Goal: Task Accomplishment & Management: Use online tool/utility

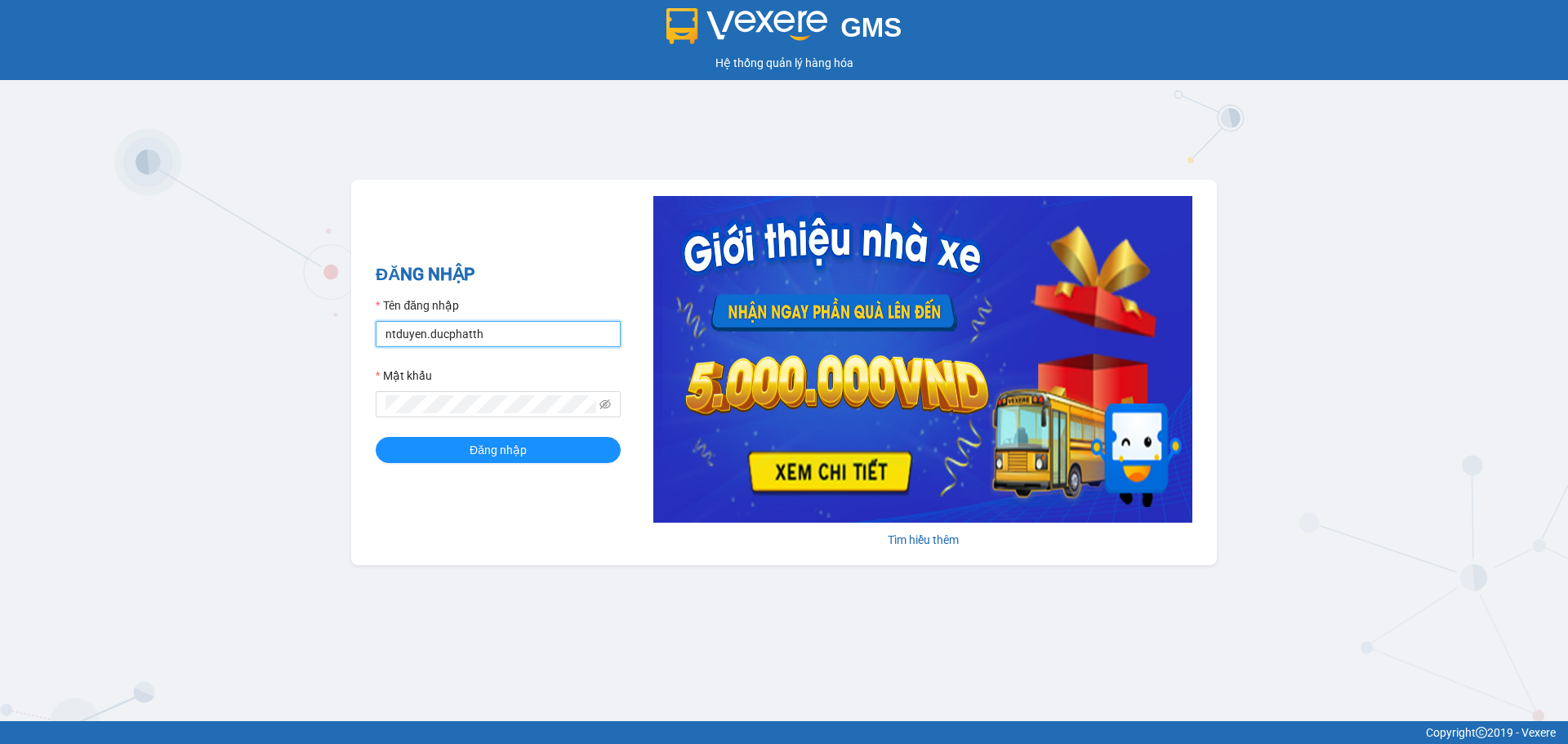
click at [510, 338] on input "ntduyen.ducphatth" at bounding box center [498, 335] width 245 height 26
type input "bttlinh.ducphatth"
click at [501, 445] on span "Đăng nhập" at bounding box center [497, 450] width 57 height 18
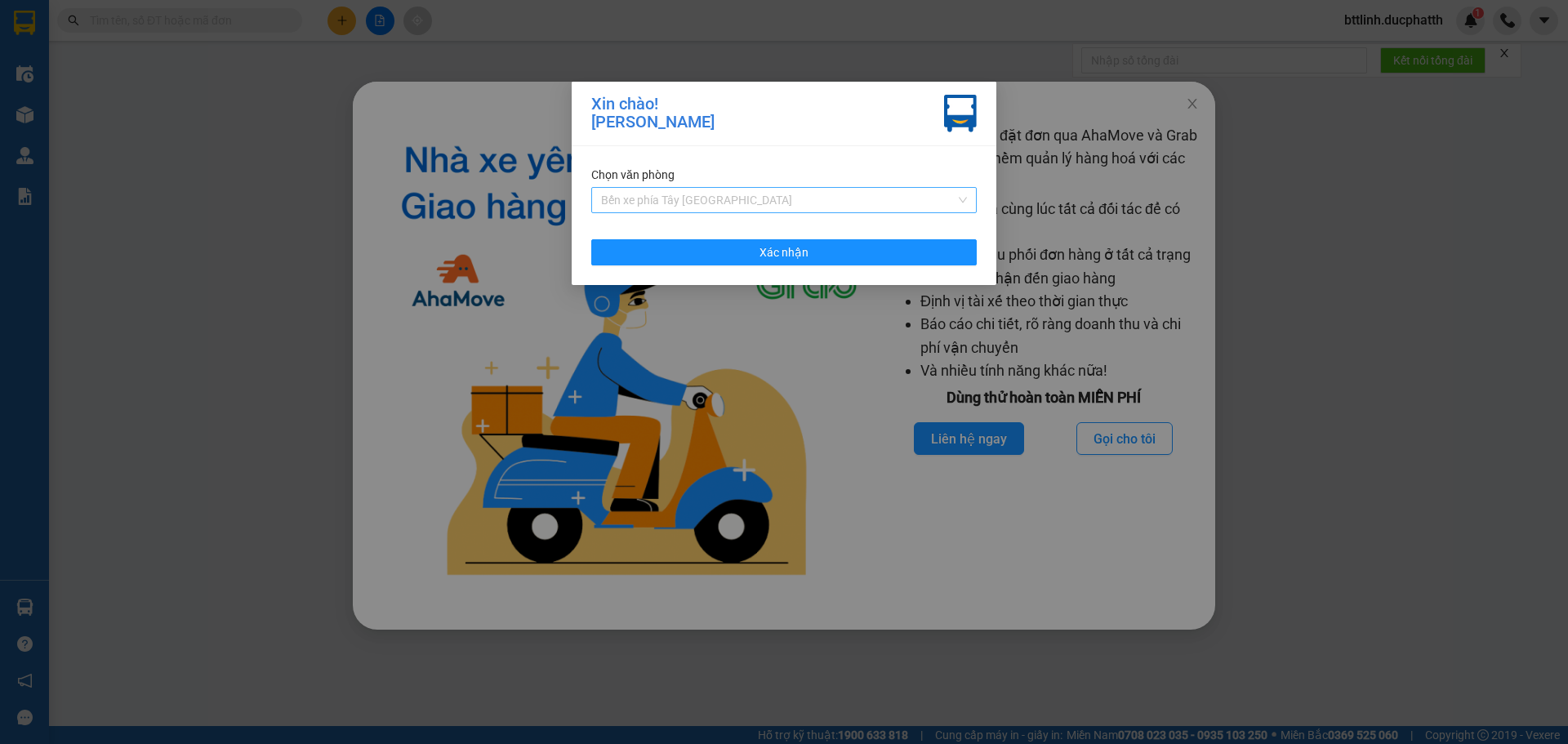
click at [813, 202] on span "Bến xe phía Tây [GEOGRAPHIC_DATA]" at bounding box center [784, 200] width 366 height 25
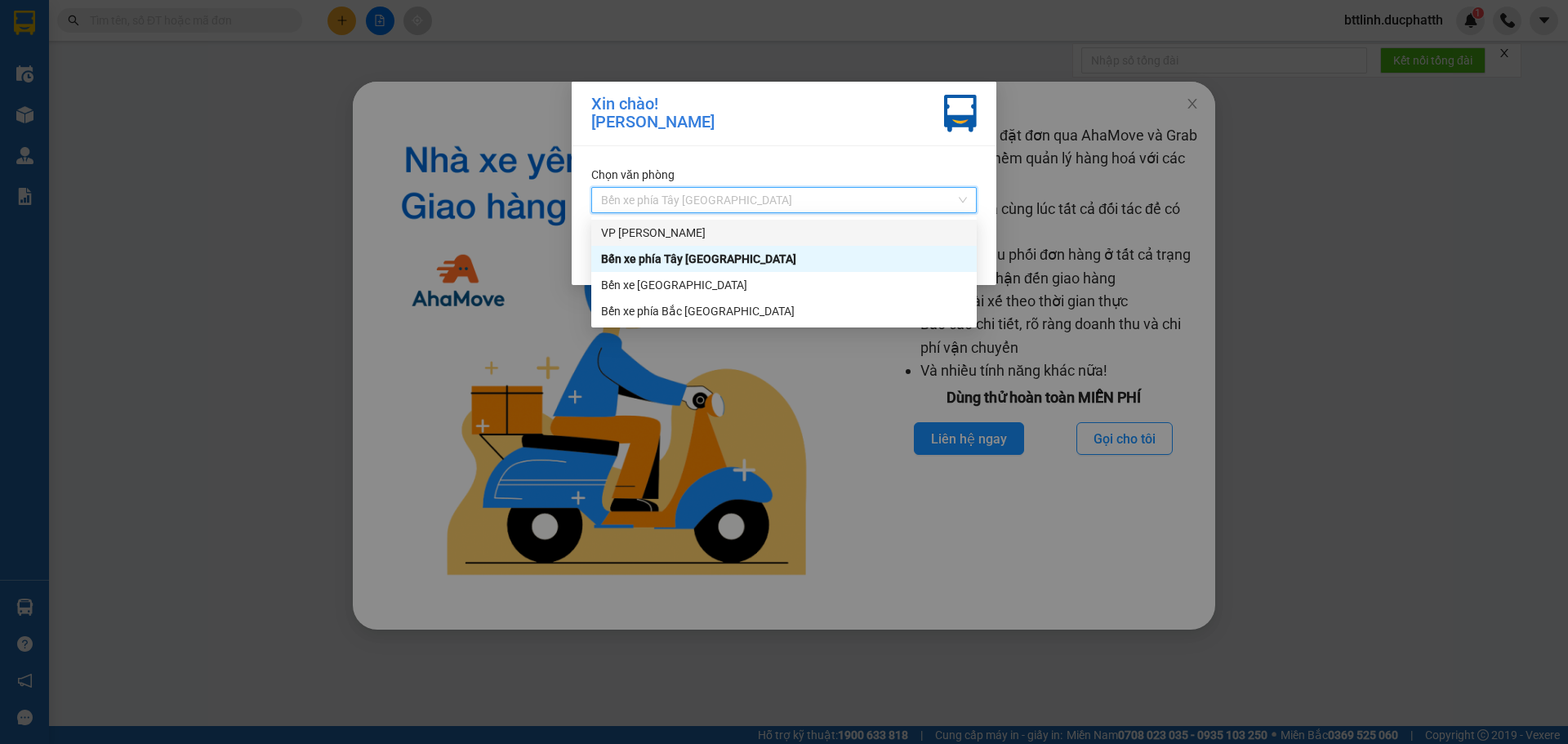
click at [684, 228] on div "VP [PERSON_NAME]" at bounding box center [784, 232] width 366 height 18
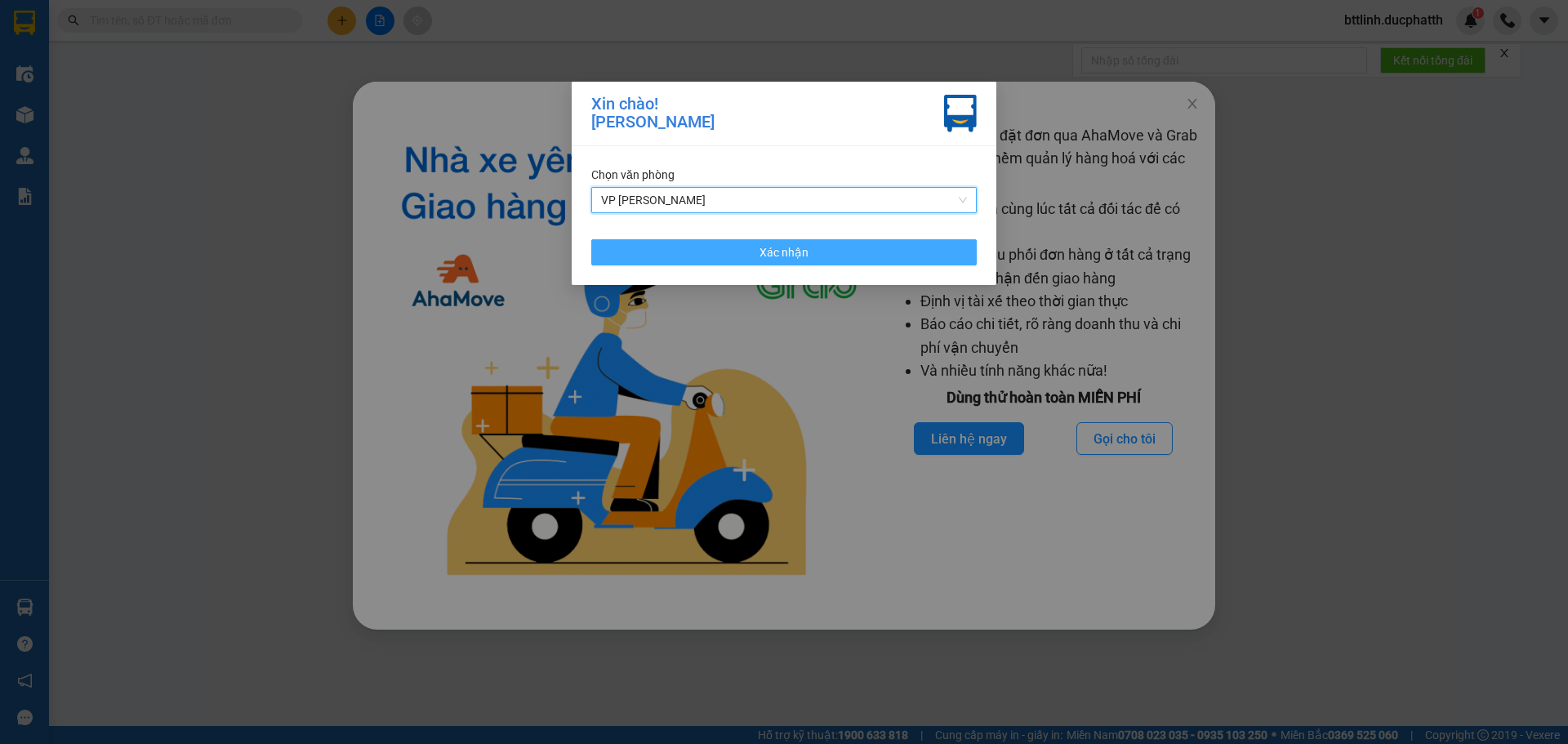
click at [736, 249] on button "Xác nhận" at bounding box center [784, 253] width 386 height 26
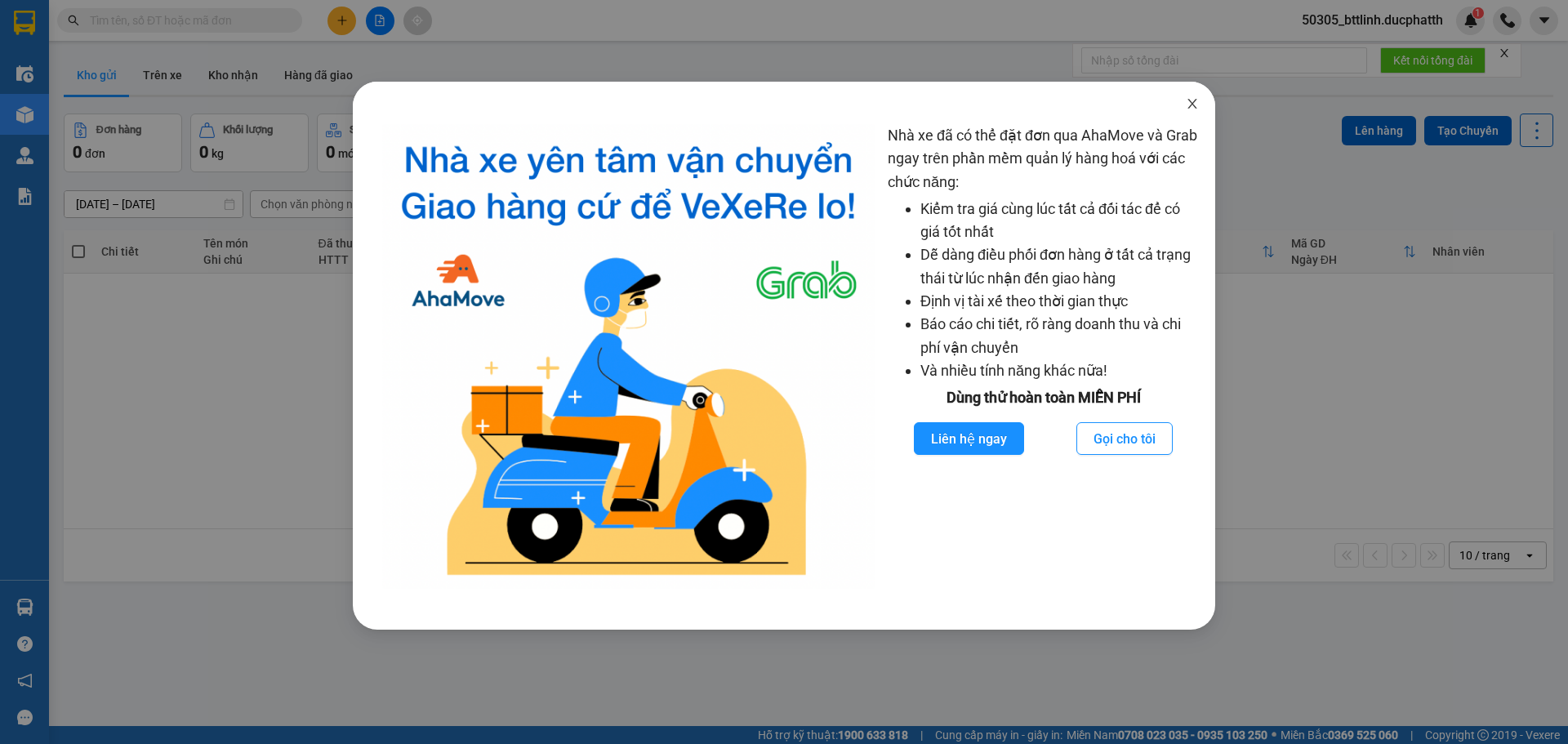
click at [1201, 101] on span "Close" at bounding box center [1192, 105] width 46 height 46
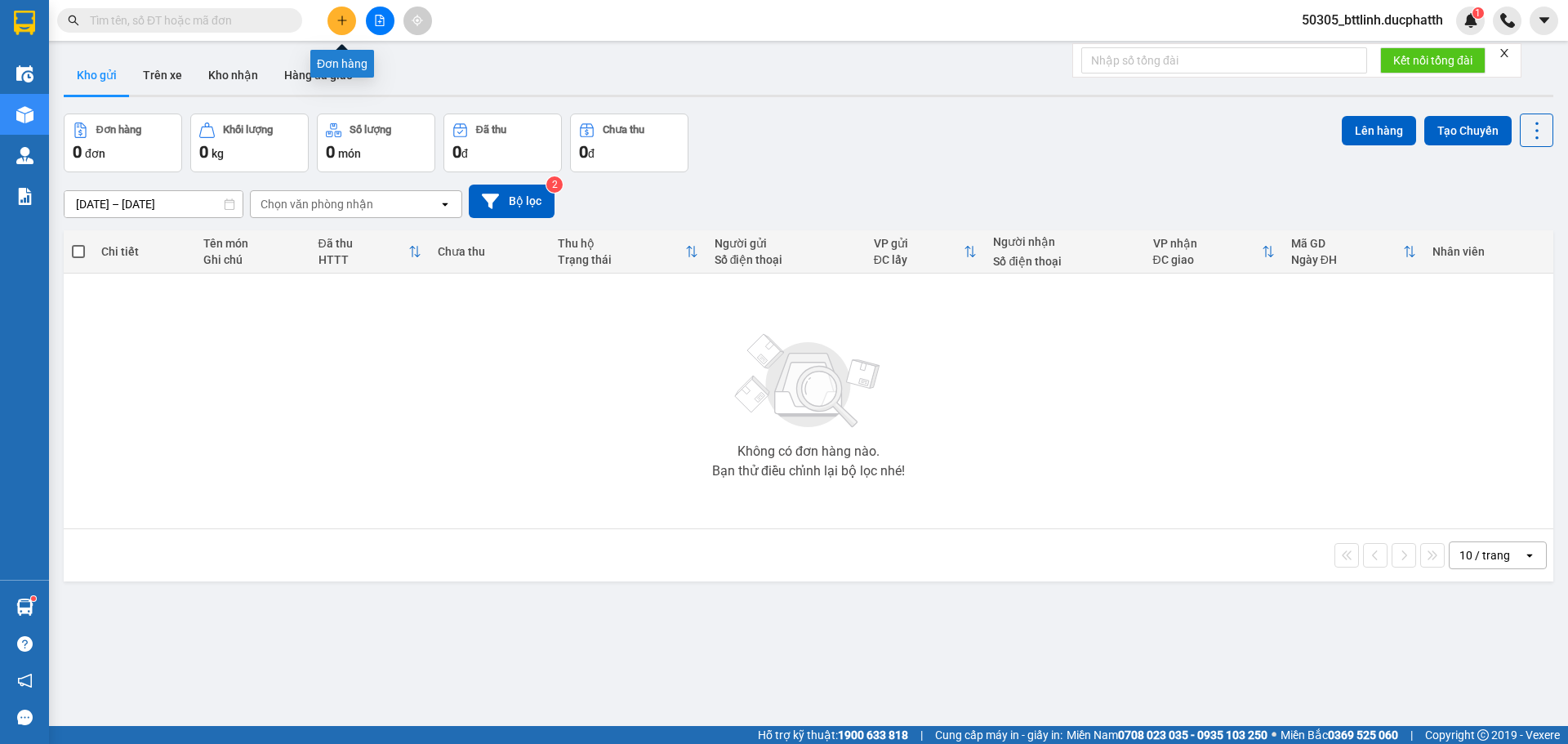
click at [344, 29] on button at bounding box center [342, 20] width 28 height 28
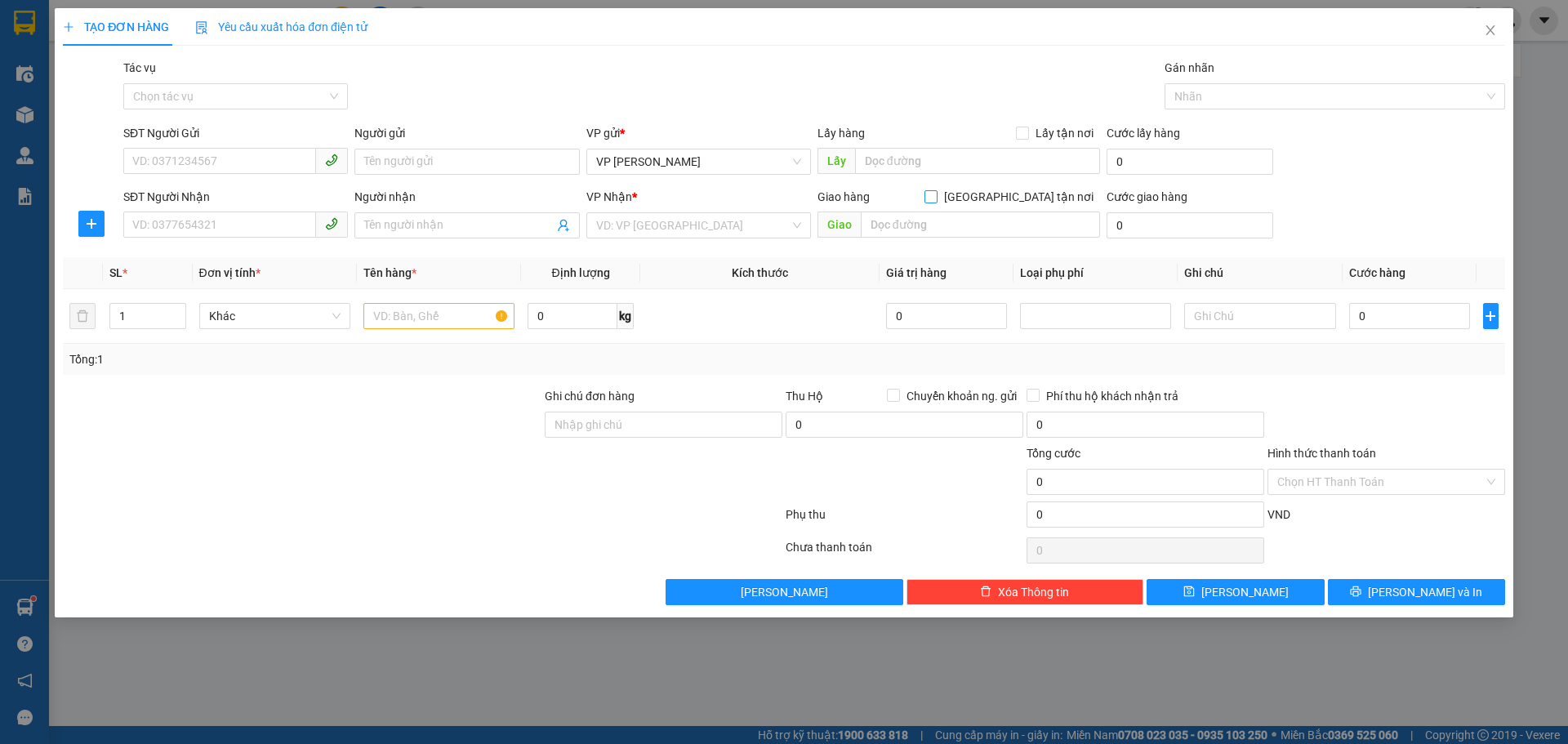
click at [936, 193] on input "[GEOGRAPHIC_DATA] tận nơi" at bounding box center [930, 195] width 11 height 11
checkbox input "true"
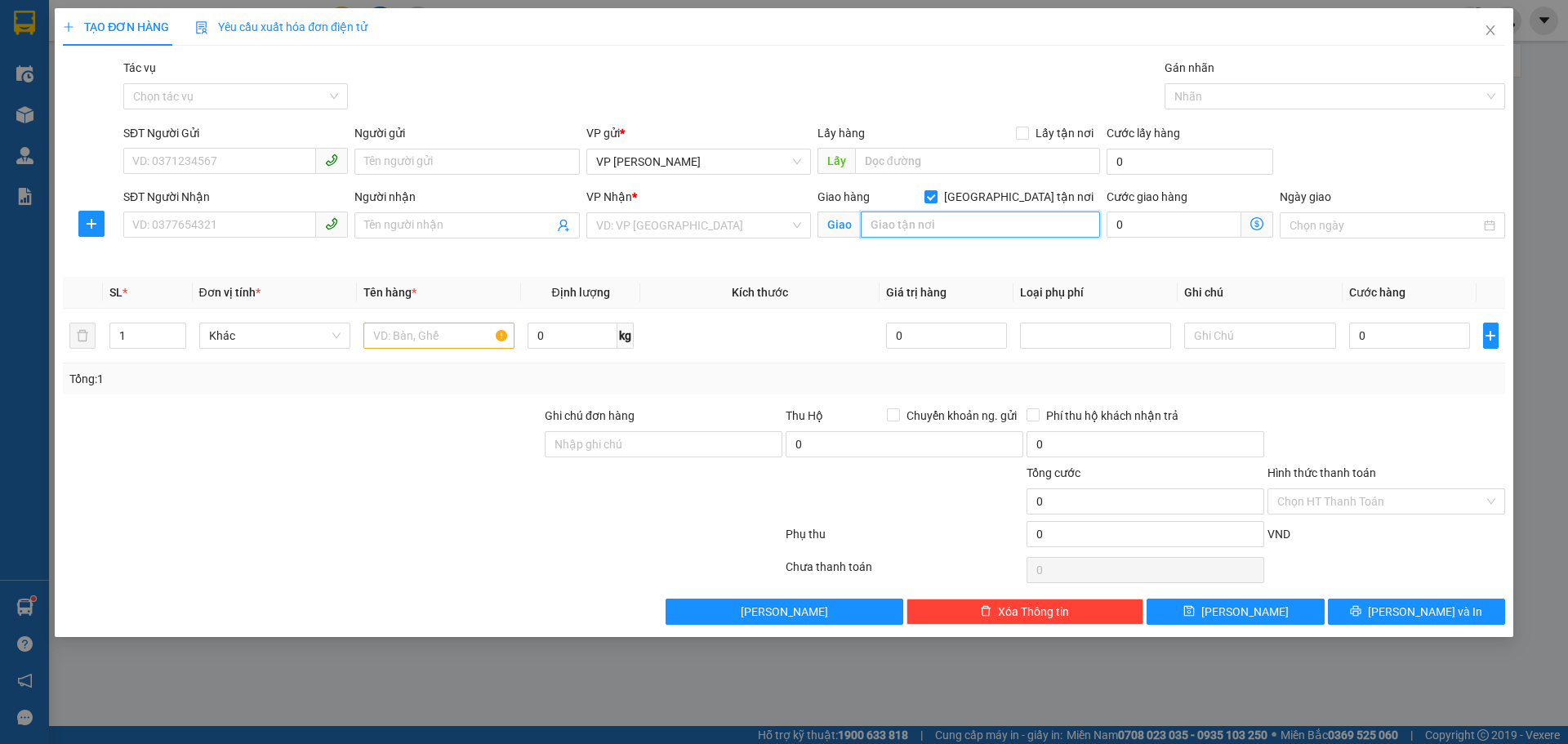
click at [964, 222] on input "text" at bounding box center [981, 225] width 239 height 26
type input "15-17 [PERSON_NAME]"
click at [1262, 221] on icon "dollar-circle" at bounding box center [1256, 224] width 13 height 13
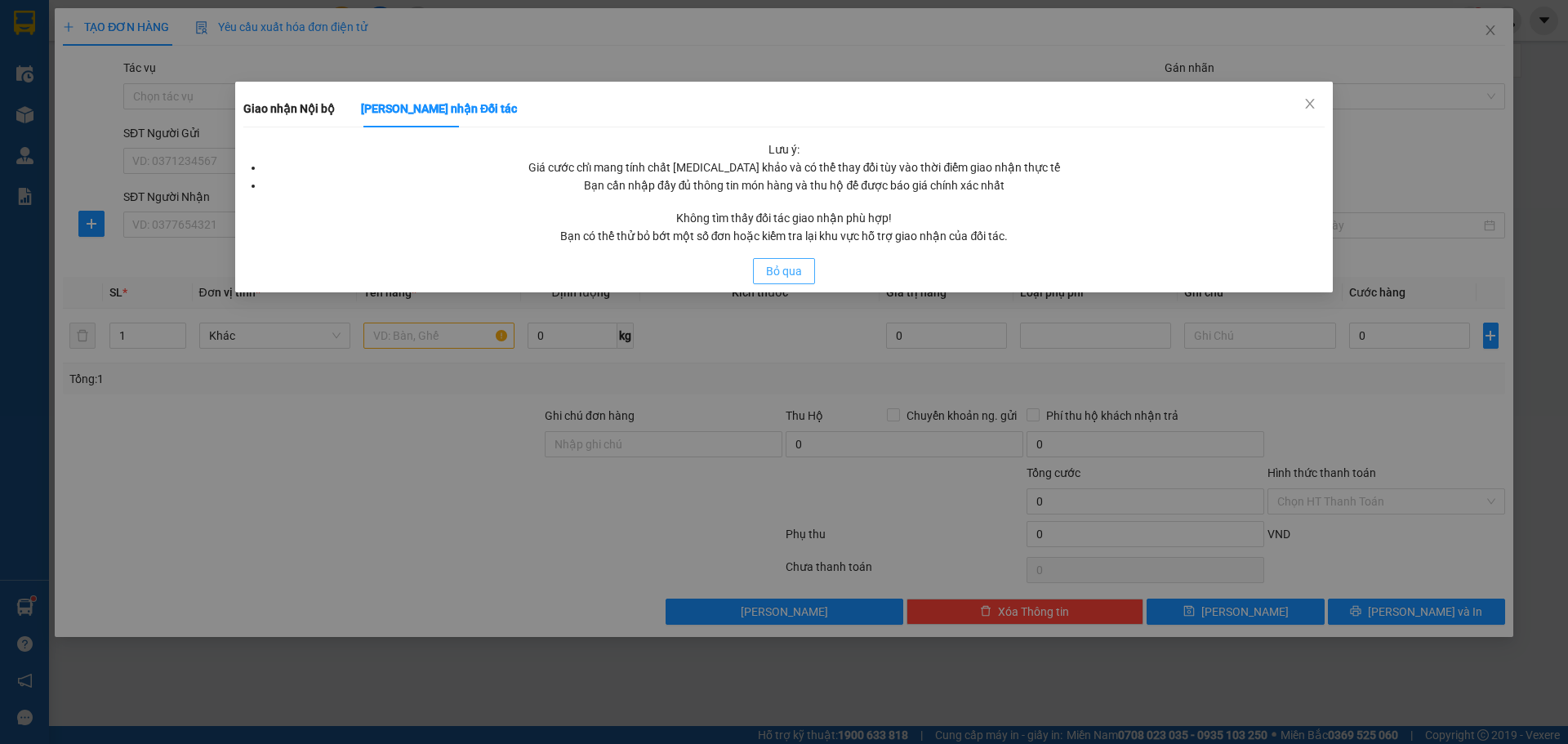
click at [796, 269] on span "Bỏ qua" at bounding box center [784, 271] width 36 height 18
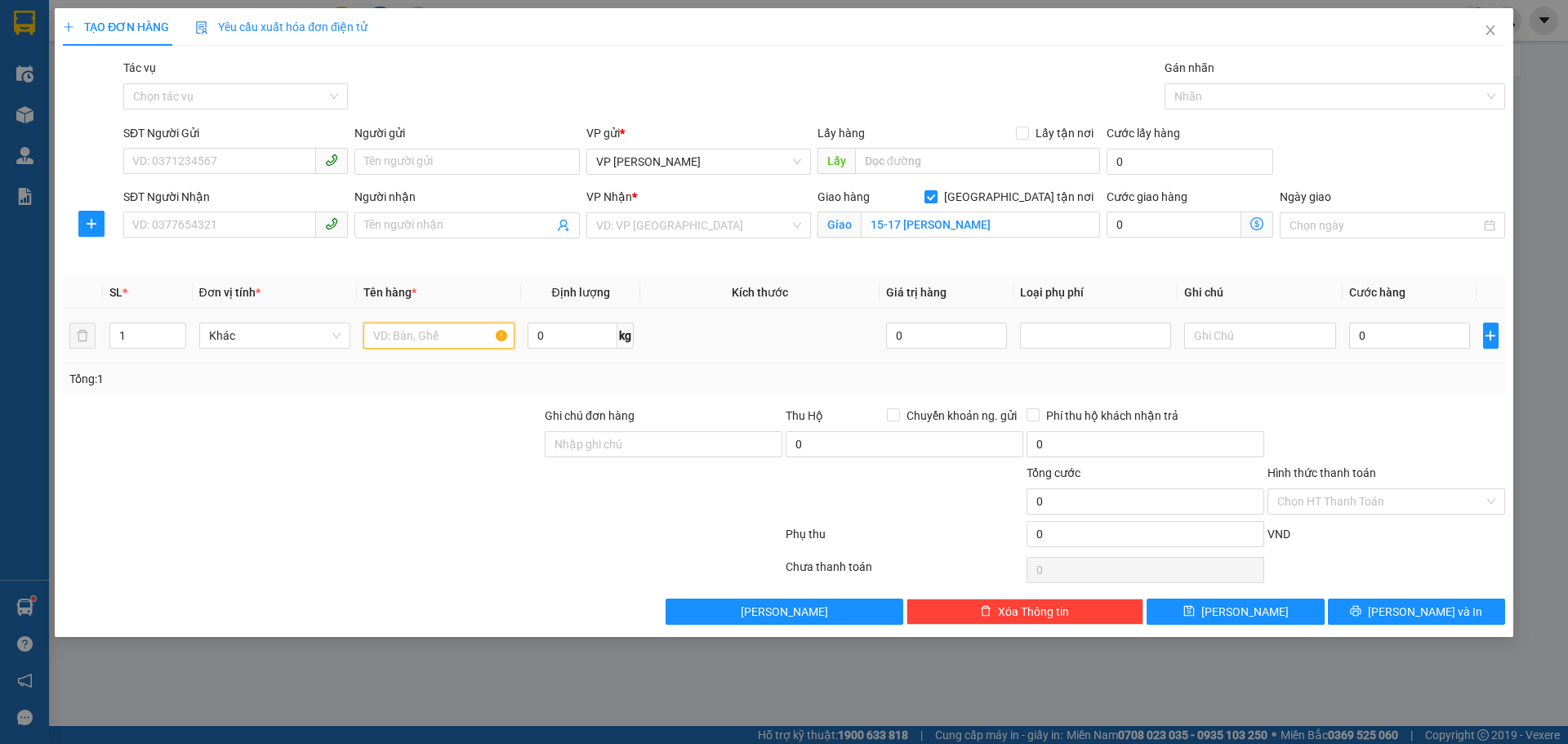
click at [379, 334] on input "text" at bounding box center [439, 335] width 151 height 26
type input "1th xốp đồ ăn"
click at [1255, 226] on icon "dollar-circle" at bounding box center [1256, 224] width 13 height 13
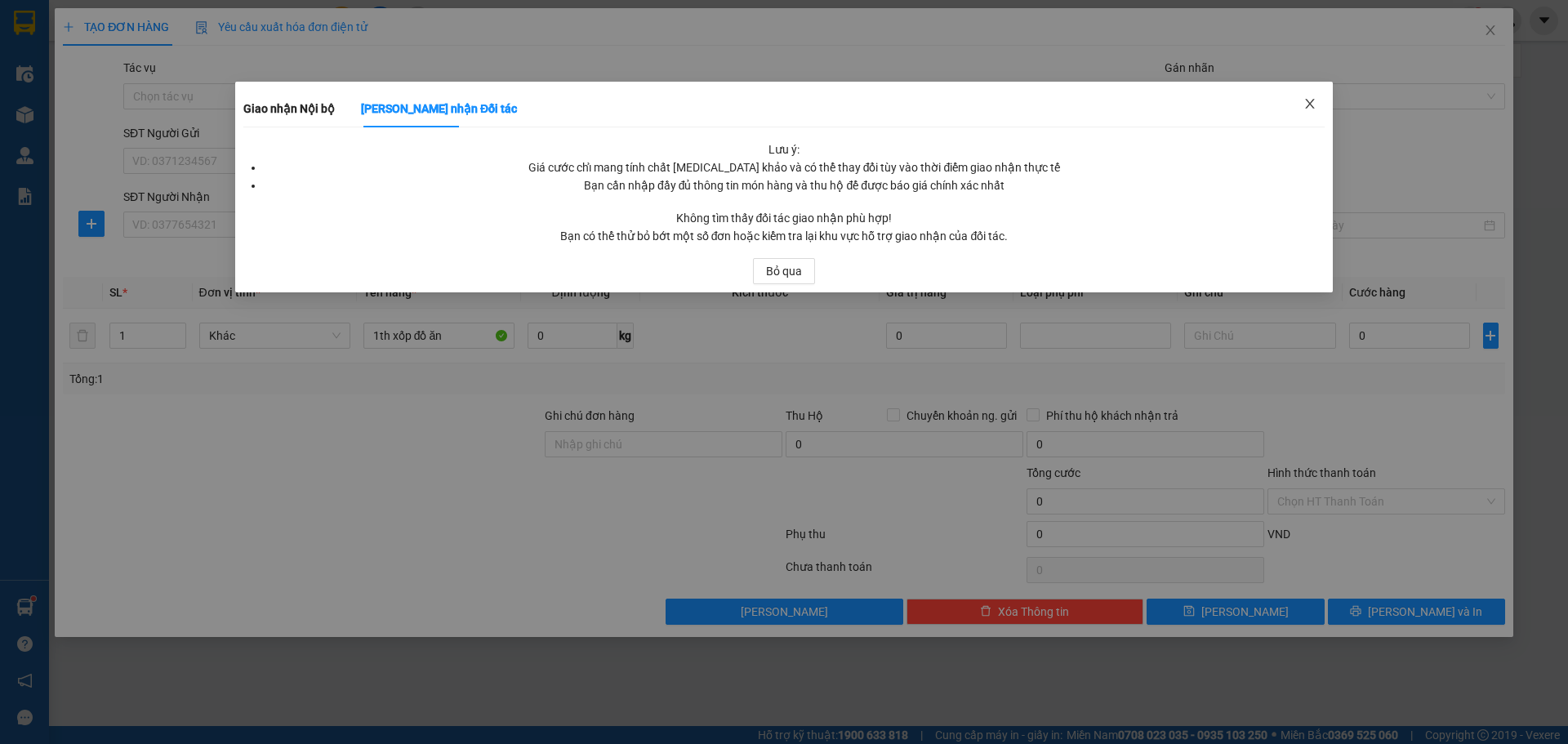
click at [1314, 99] on icon "close" at bounding box center [1309, 103] width 13 height 13
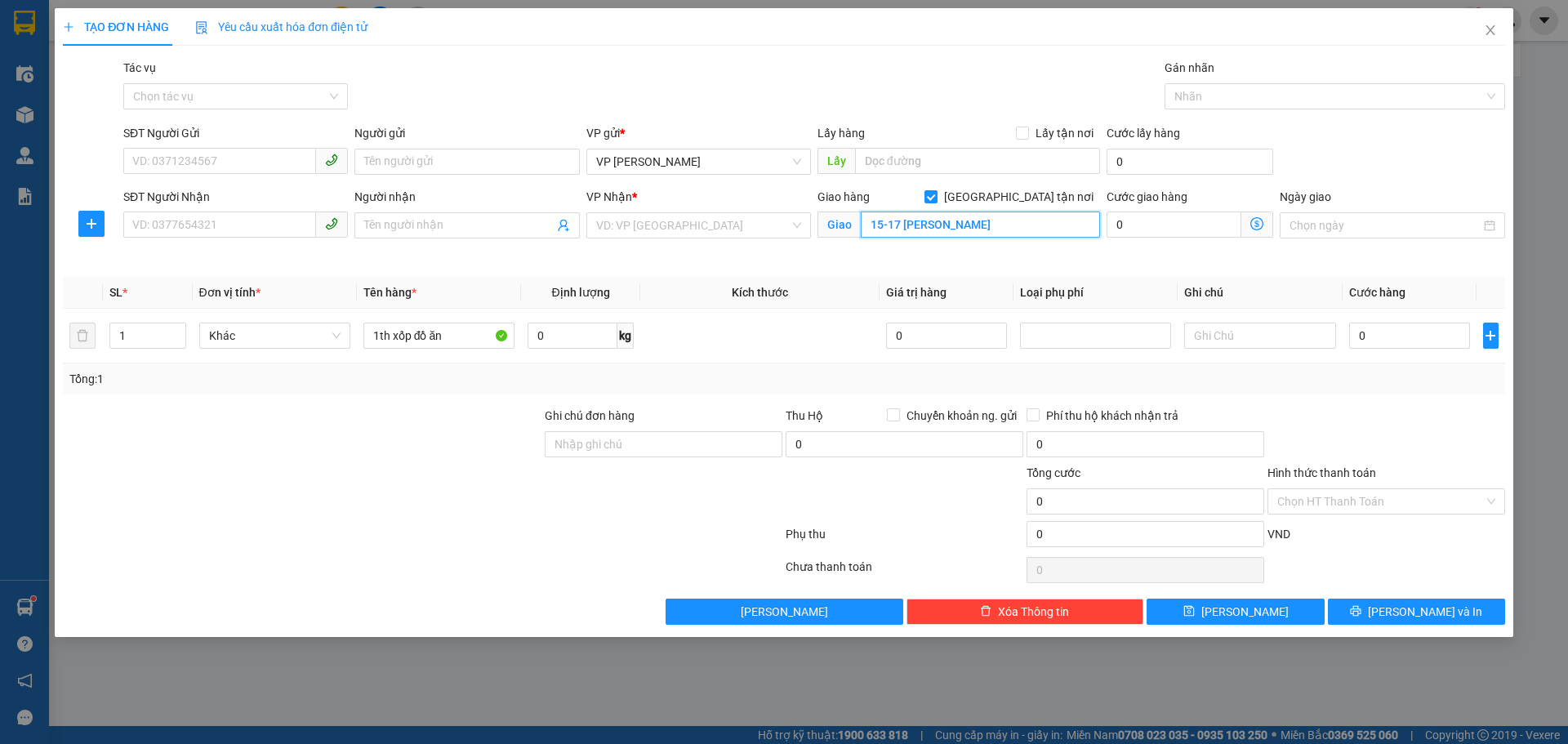
click at [1022, 226] on input "15-17 [PERSON_NAME]" at bounding box center [981, 225] width 239 height 26
type input "17 [PERSON_NAME]- ba đình [GEOGRAPHIC_DATA]"
click at [1255, 224] on icon "dollar-circle" at bounding box center [1256, 224] width 13 height 13
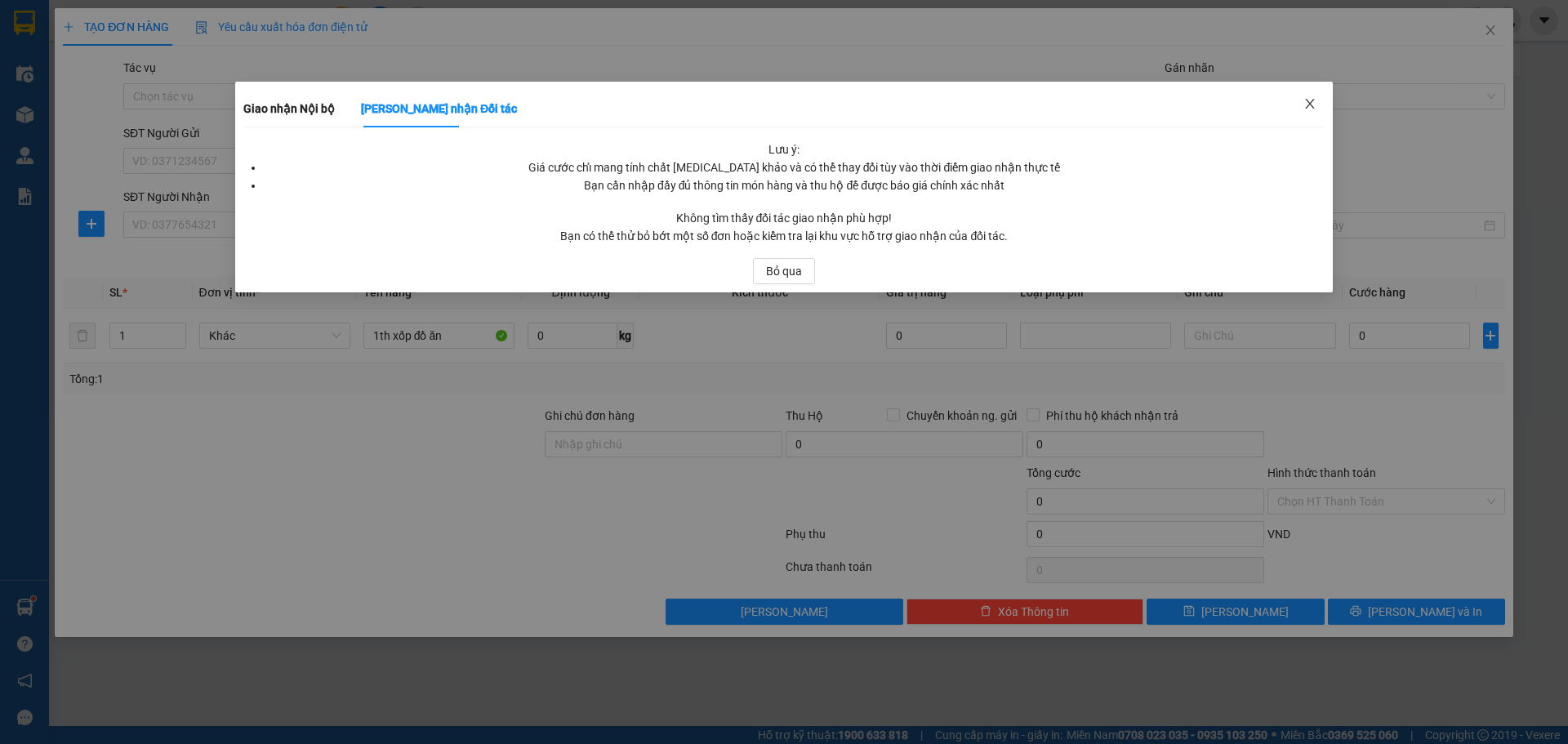
click at [1313, 104] on icon "close" at bounding box center [1309, 103] width 13 height 13
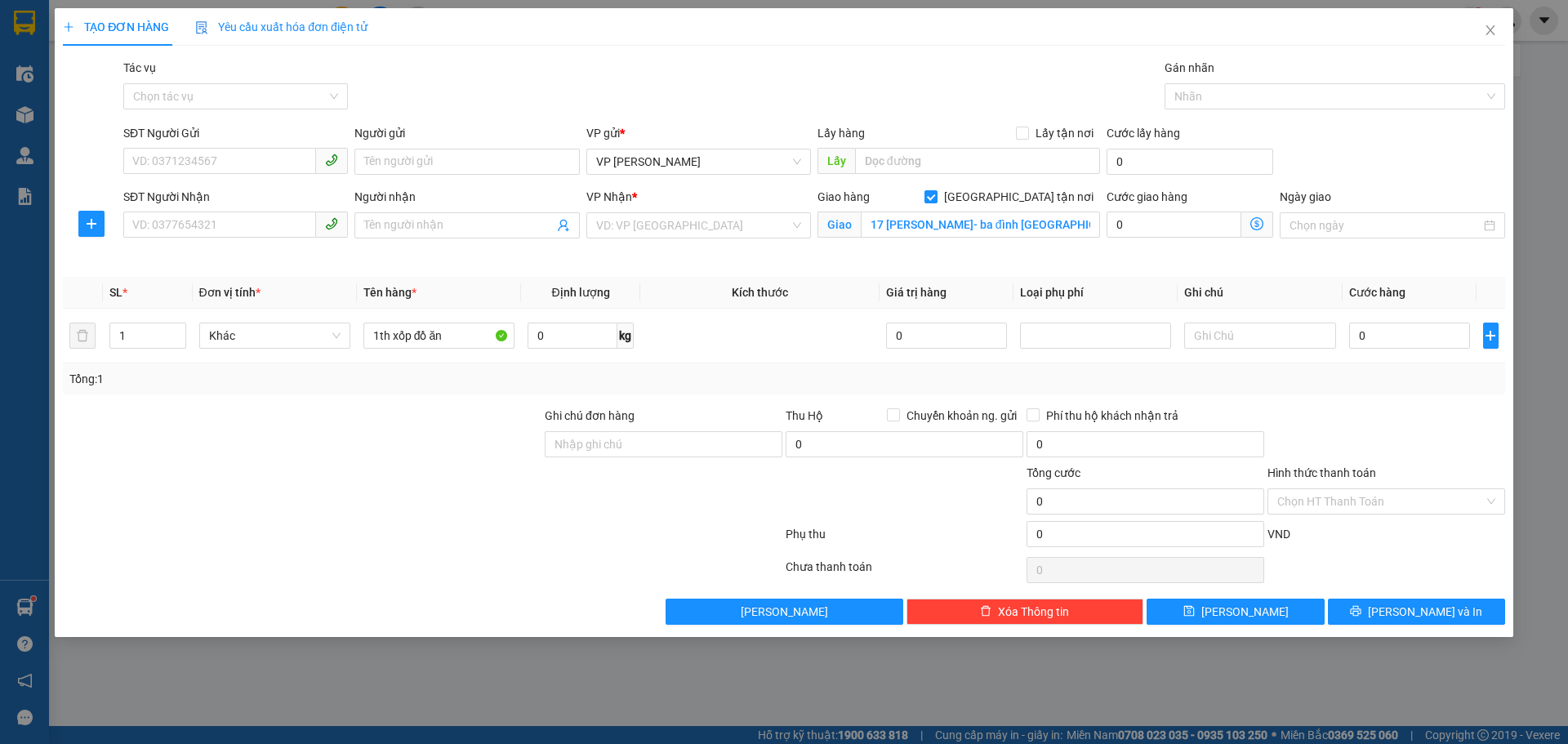
click at [1258, 226] on icon "dollar-circle" at bounding box center [1256, 224] width 13 height 13
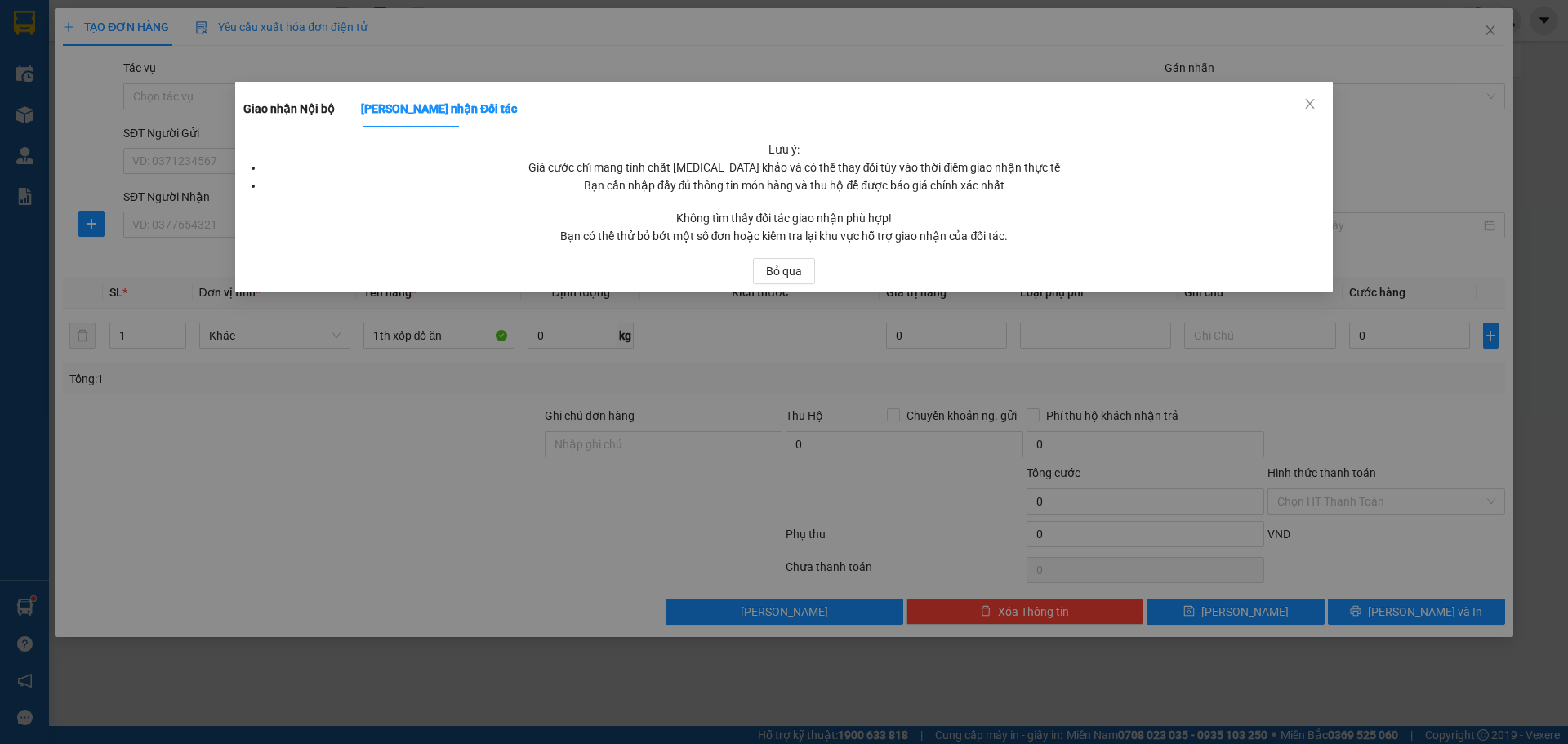
click at [1398, 167] on div "Giao nhận Nội bộ Giao nhận Đối tác Lưu ý: Giá cước chỉ mang tính chất [MEDICAL_…" at bounding box center [784, 372] width 1568 height 744
click at [1311, 105] on icon "close" at bounding box center [1309, 103] width 13 height 13
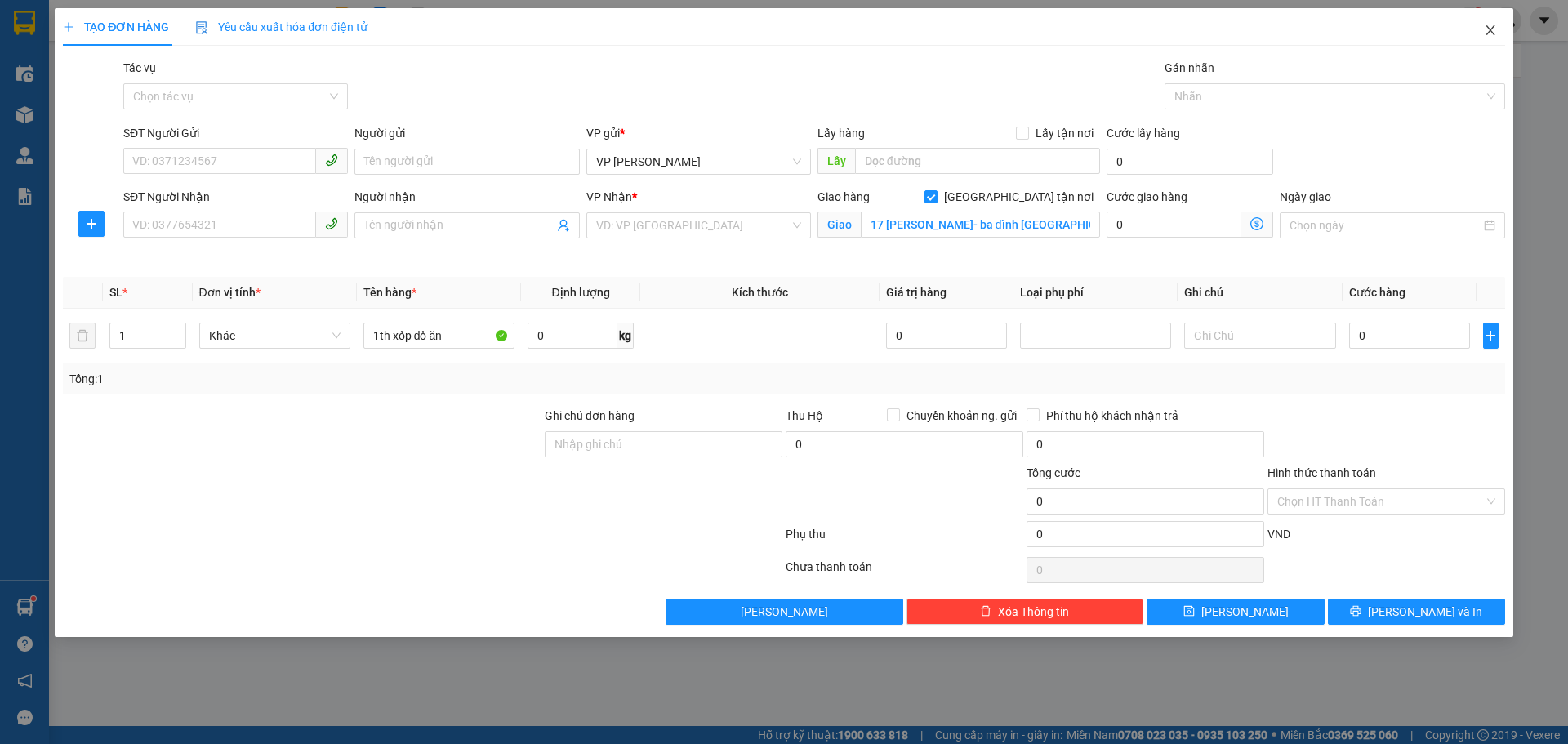
click at [1491, 31] on icon "close" at bounding box center [1490, 30] width 9 height 10
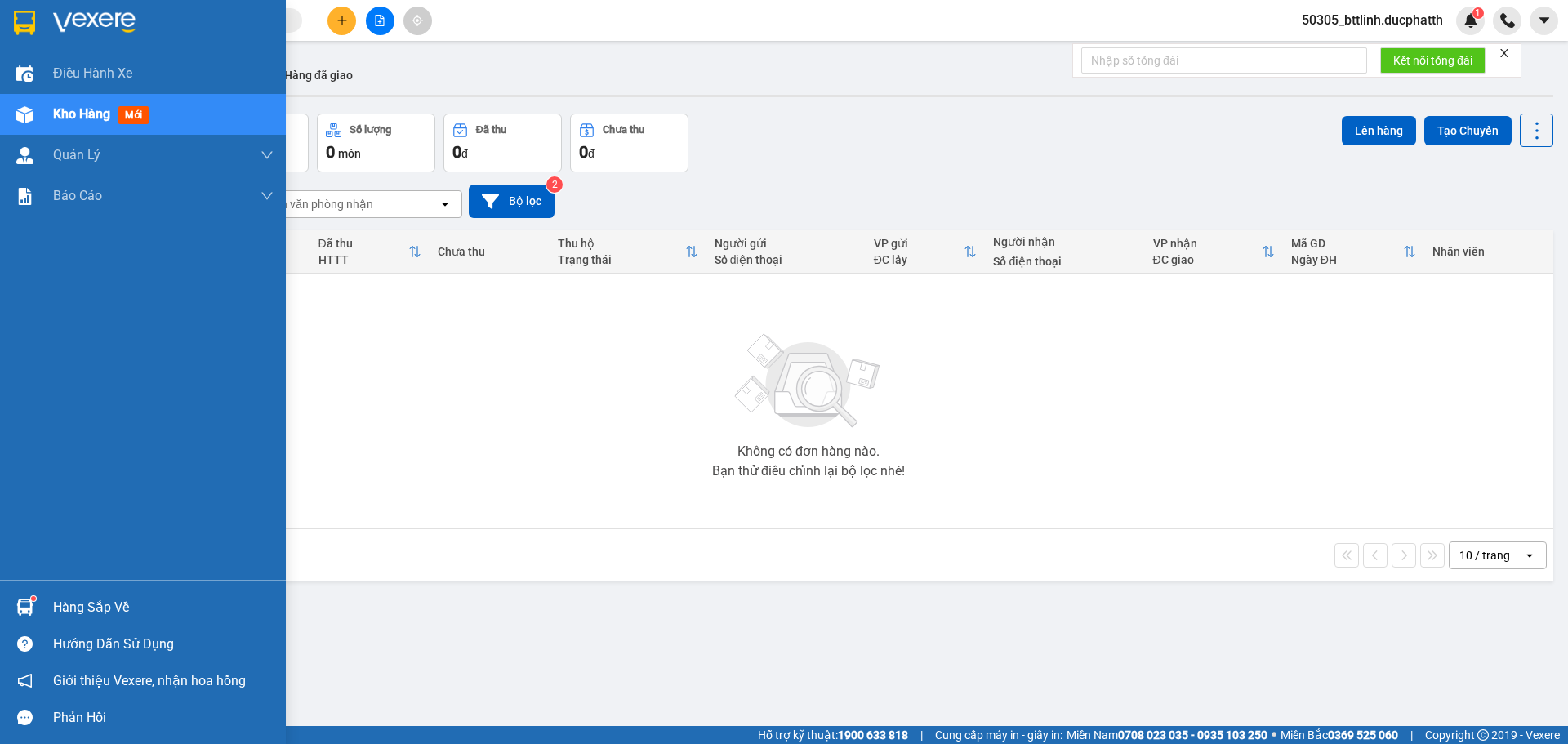
click at [111, 100] on div "Kho hàng mới" at bounding box center [163, 114] width 220 height 41
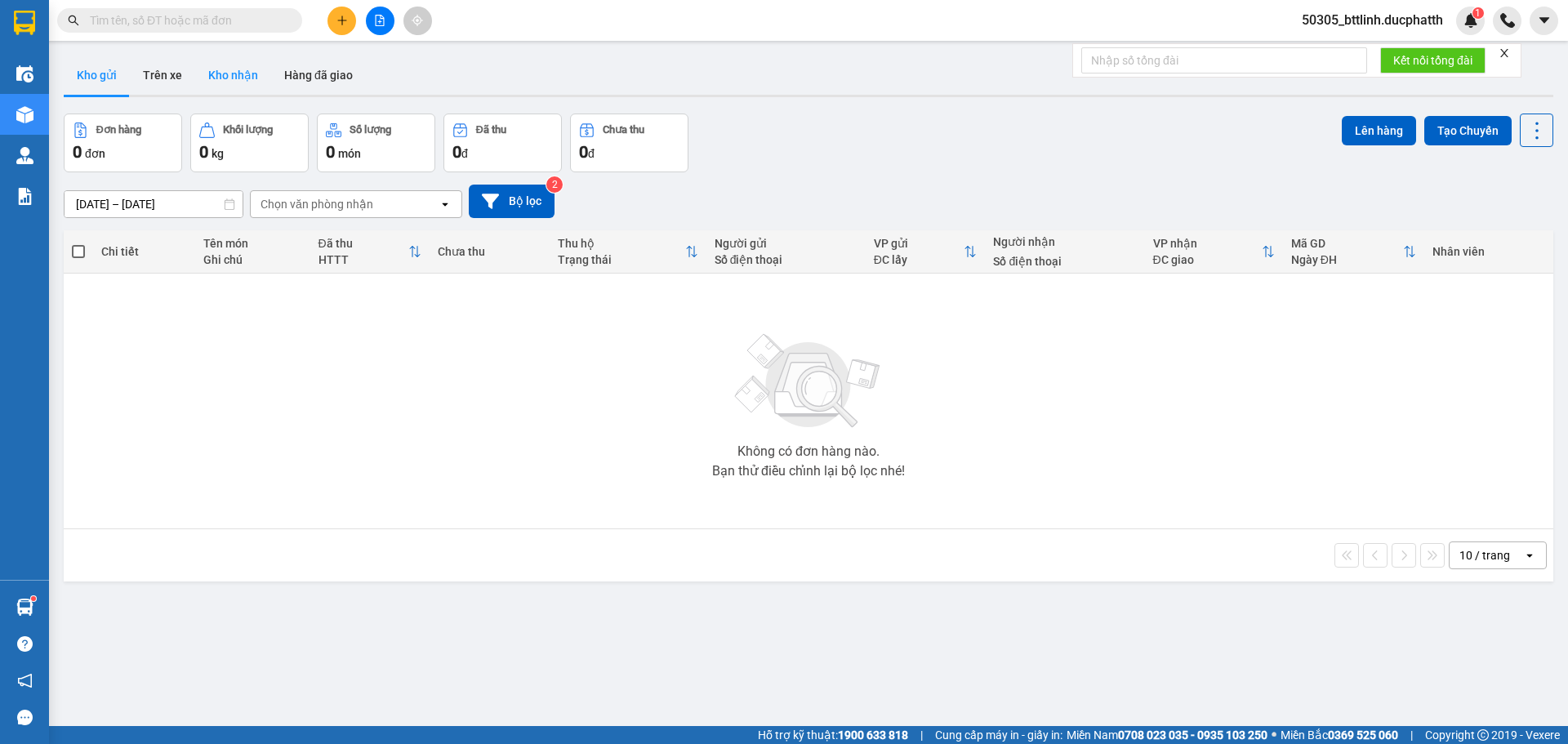
click at [209, 73] on button "Kho nhận" at bounding box center [233, 75] width 76 height 40
click at [310, 74] on button "Hàng đã giao" at bounding box center [319, 75] width 95 height 40
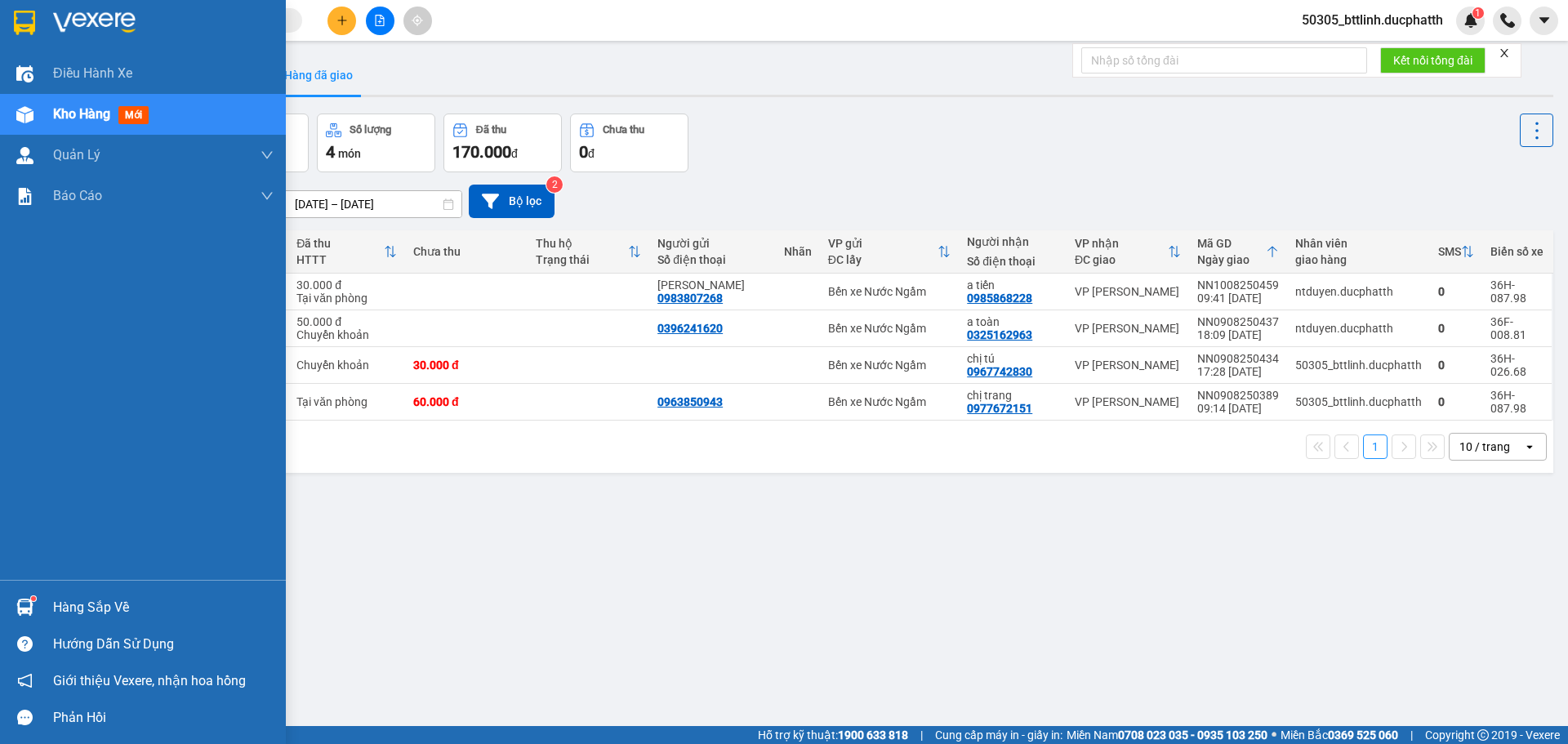
click at [43, 601] on div "Hàng sắp về" at bounding box center [143, 608] width 286 height 37
